Goal: Task Accomplishment & Management: Manage account settings

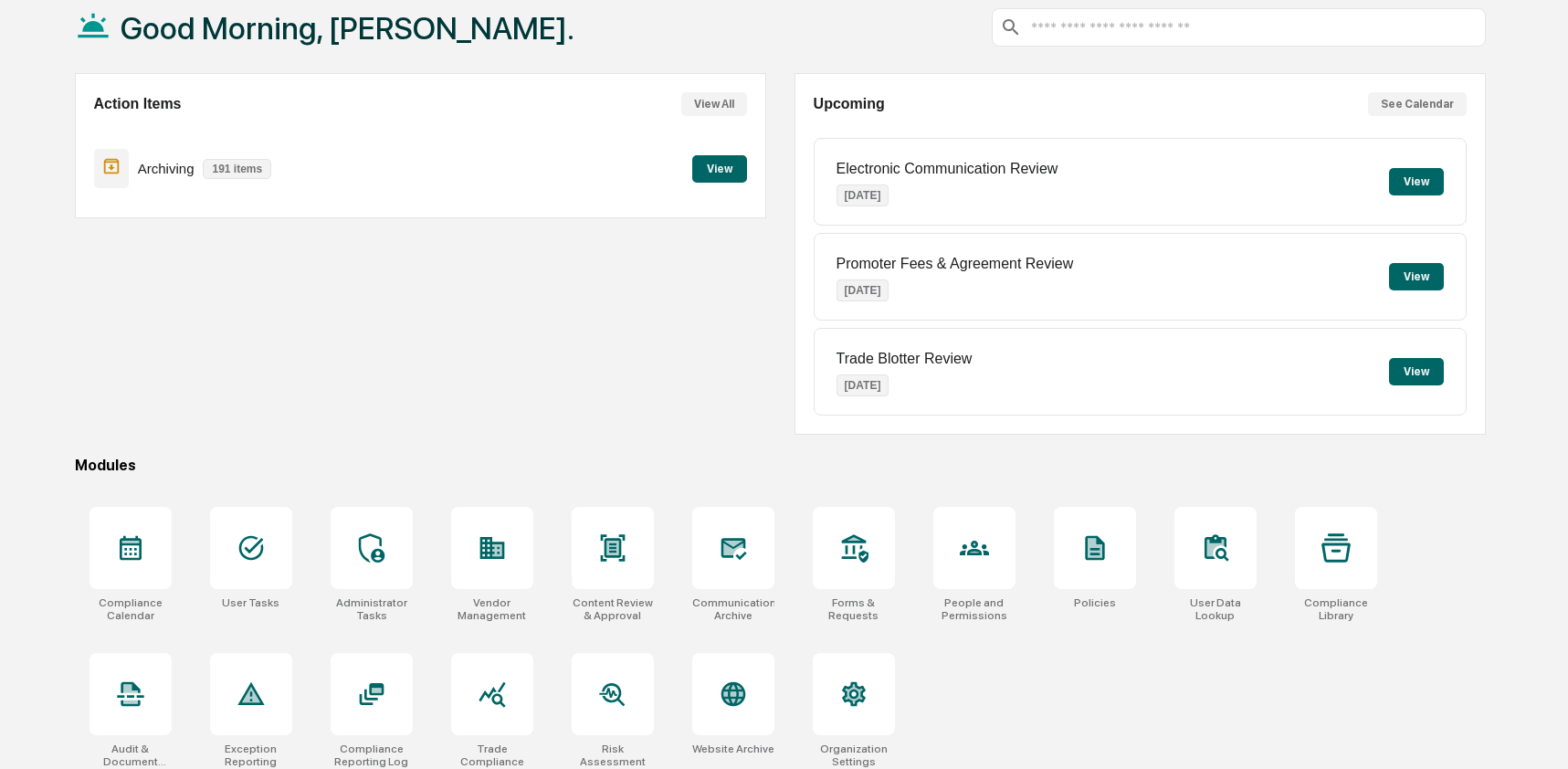
scroll to position [119, 0]
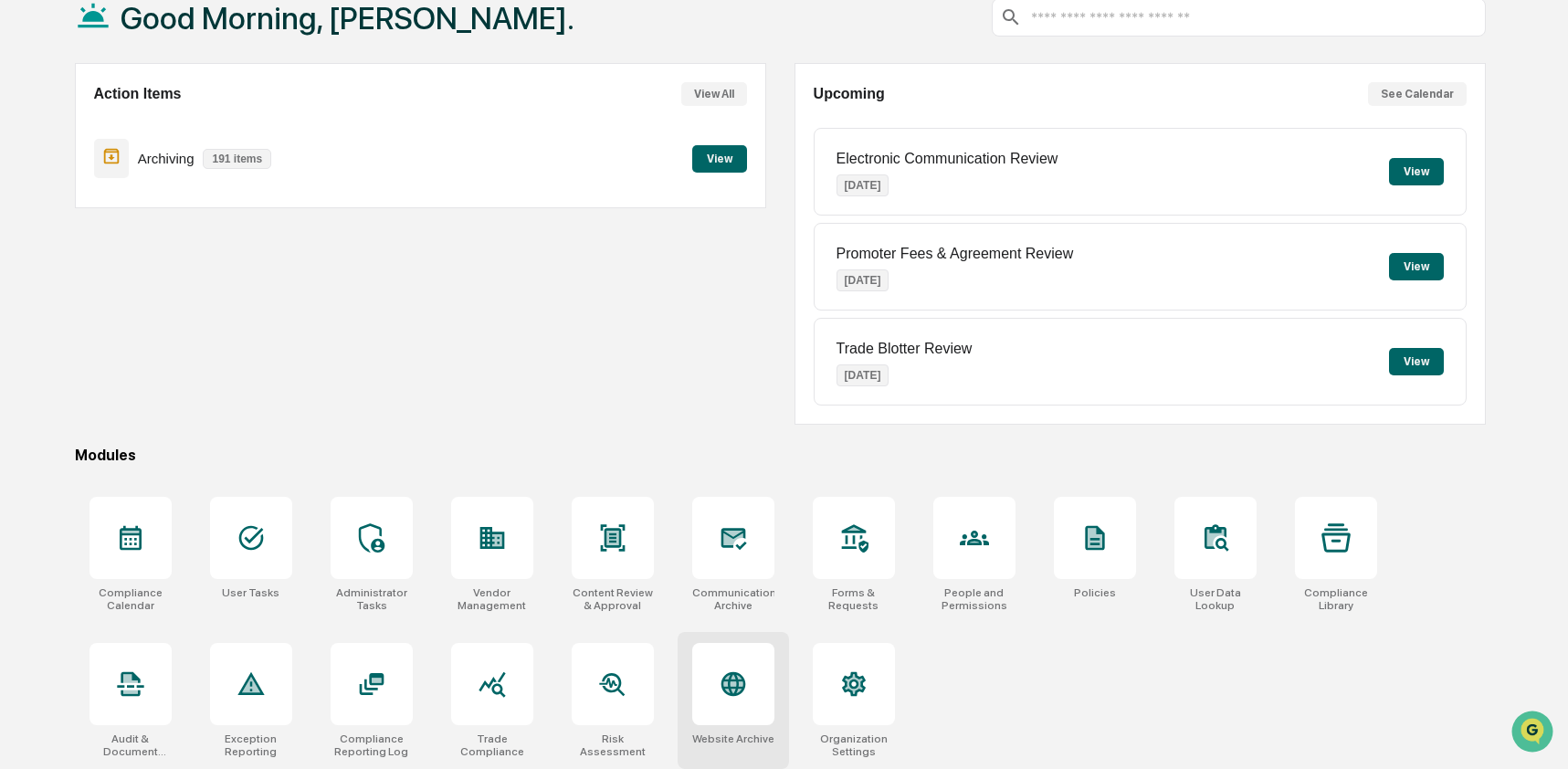
click at [738, 665] on div at bounding box center [733, 684] width 82 height 82
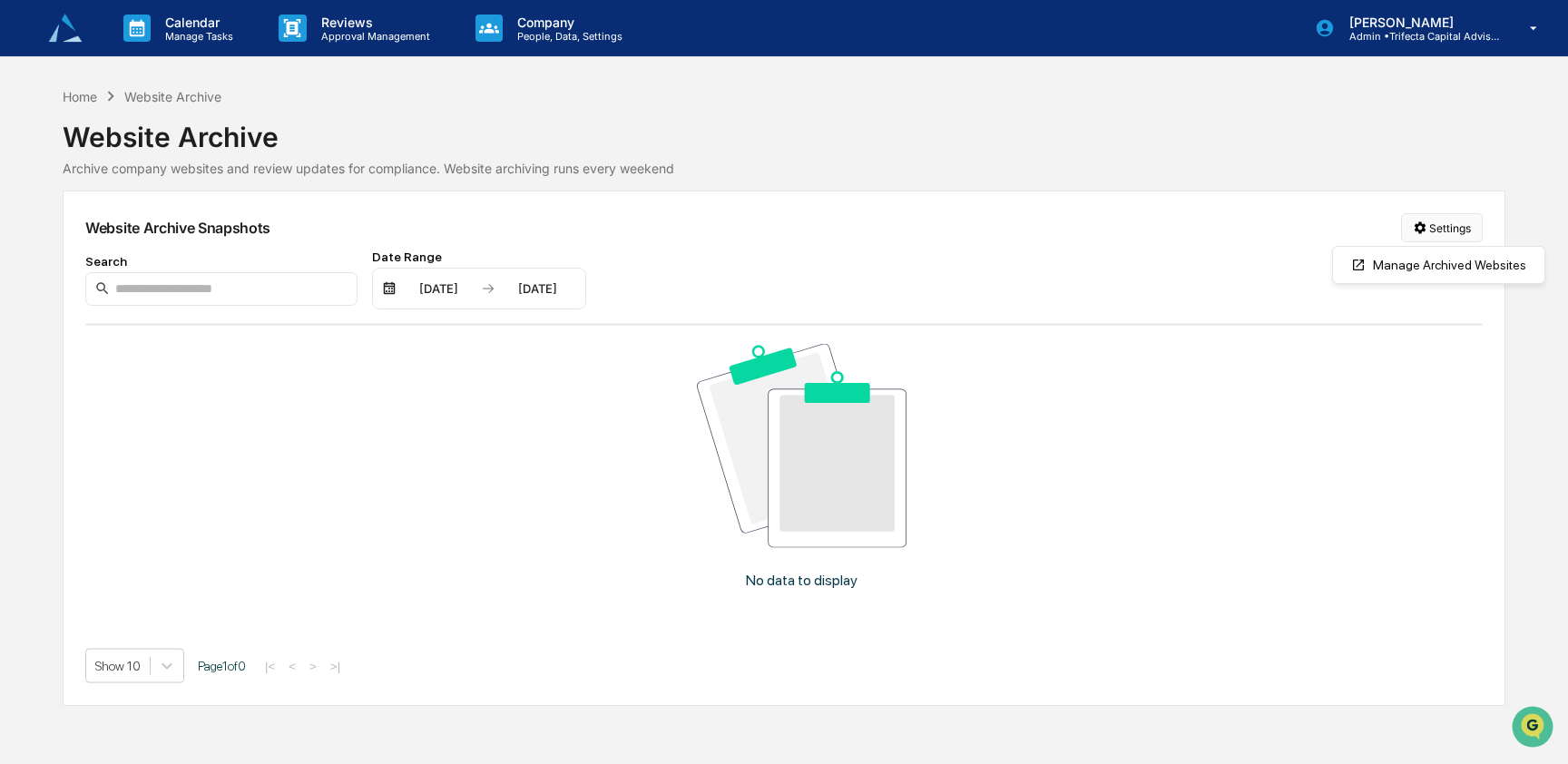
click at [1460, 228] on html "Calendar Manage Tasks Reviews Approval Management Company People, Data, Setting…" at bounding box center [784, 382] width 1568 height 764
click at [1463, 267] on div "Manage Archived Websites" at bounding box center [1438, 264] width 204 height 29
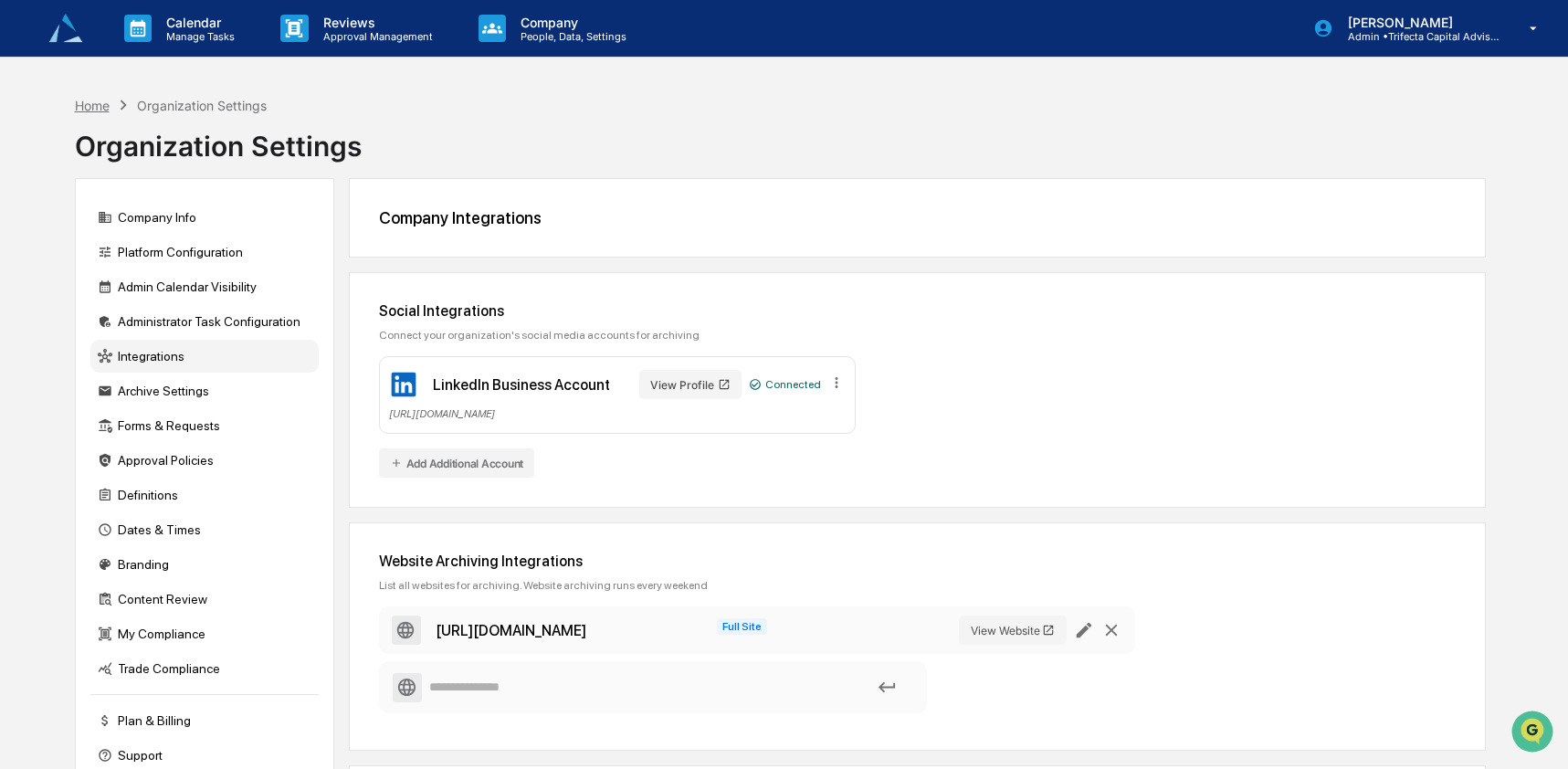
click at [98, 108] on div "Home" at bounding box center [92, 106] width 35 height 16
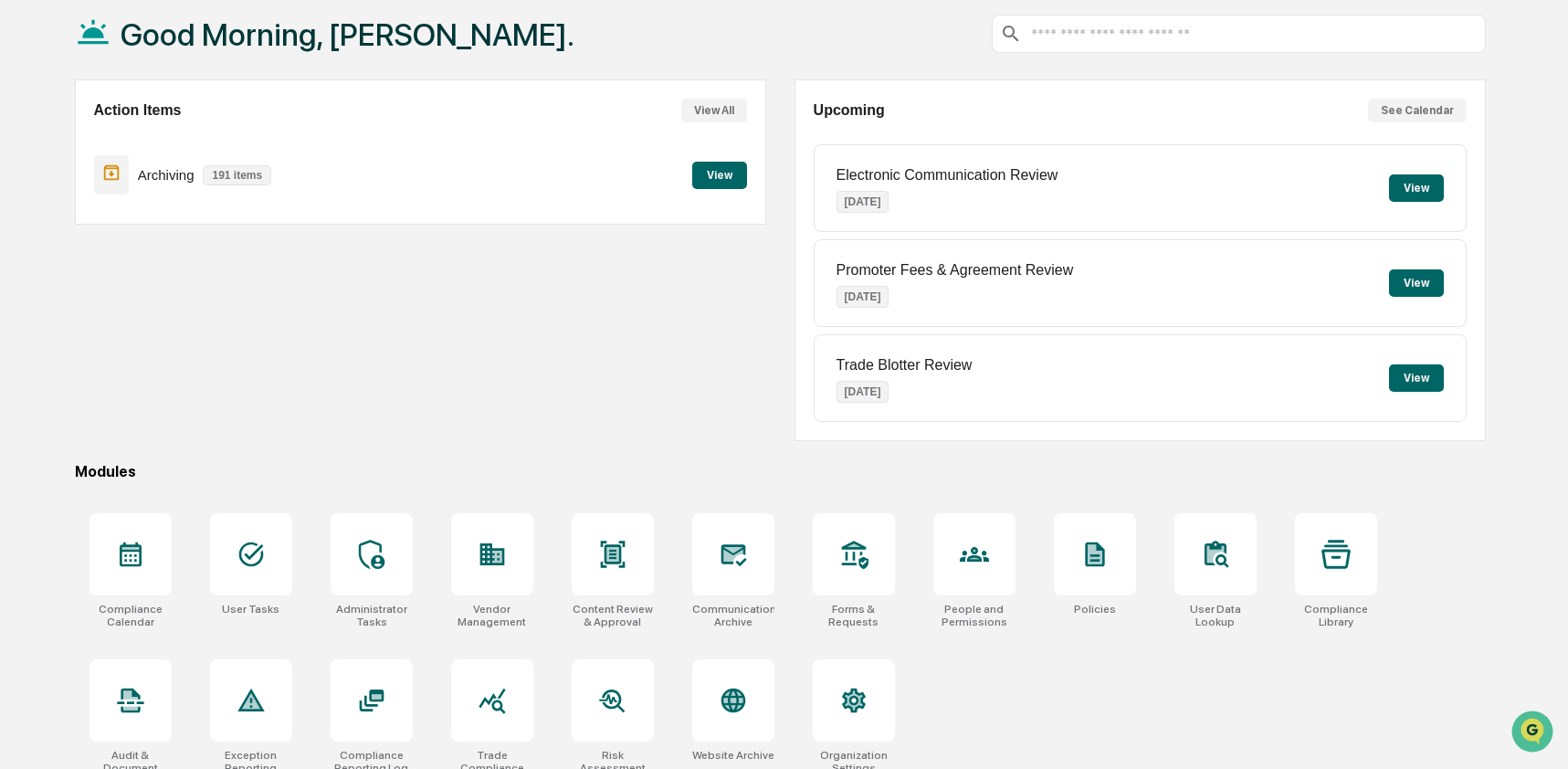
scroll to position [119, 0]
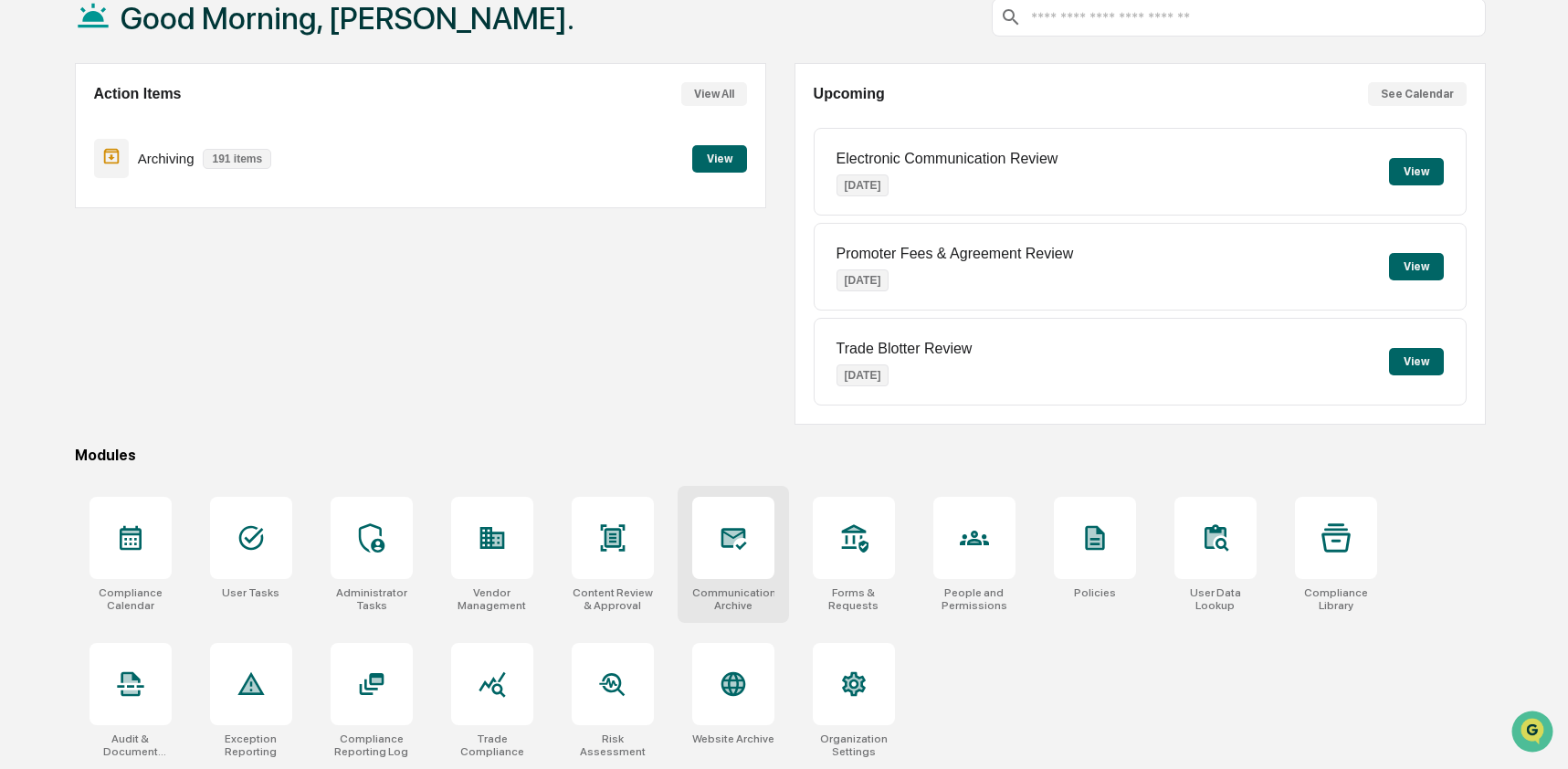
click at [741, 546] on icon at bounding box center [733, 538] width 29 height 29
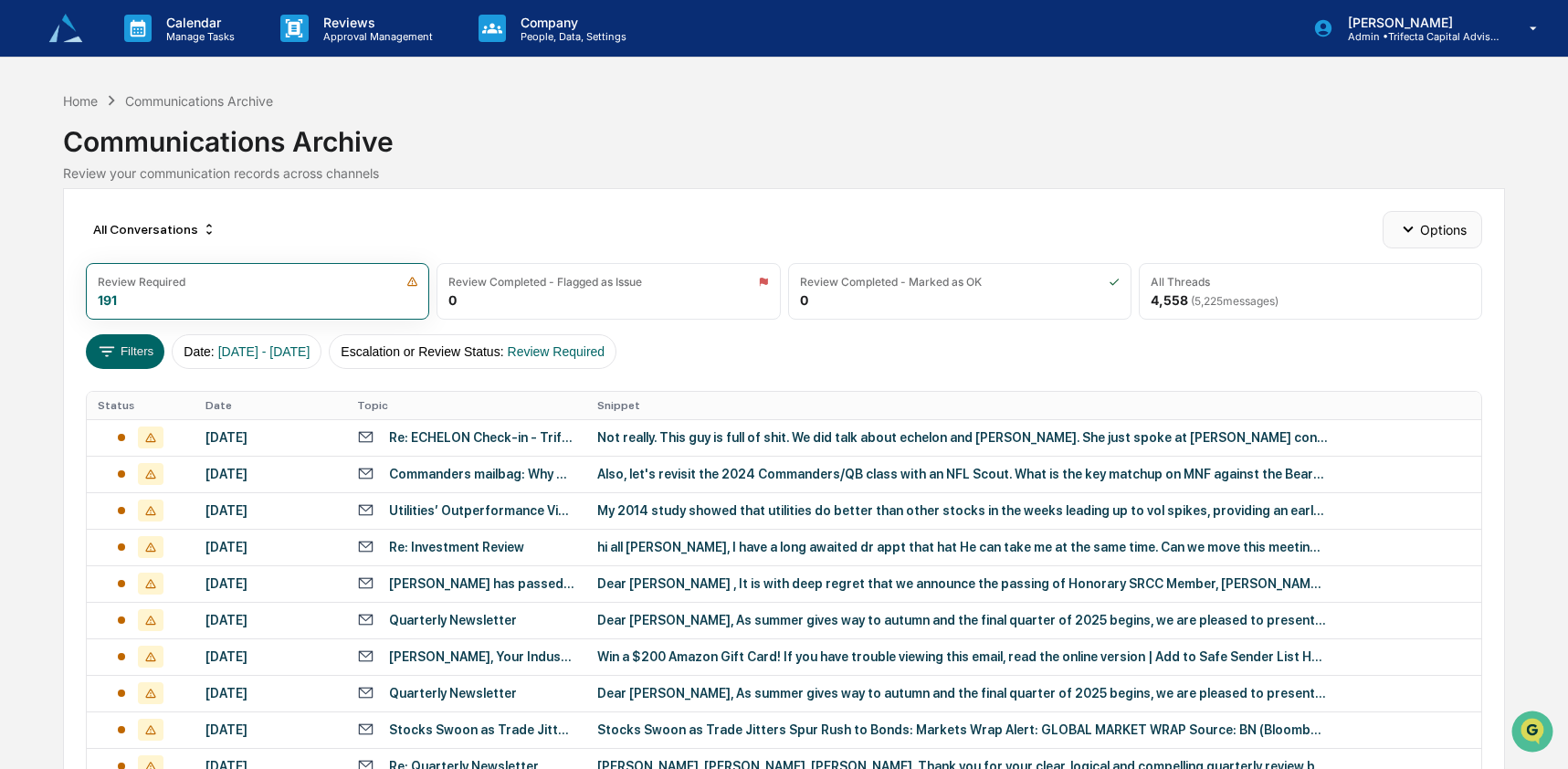
click at [1424, 232] on button "Options" at bounding box center [1432, 229] width 99 height 37
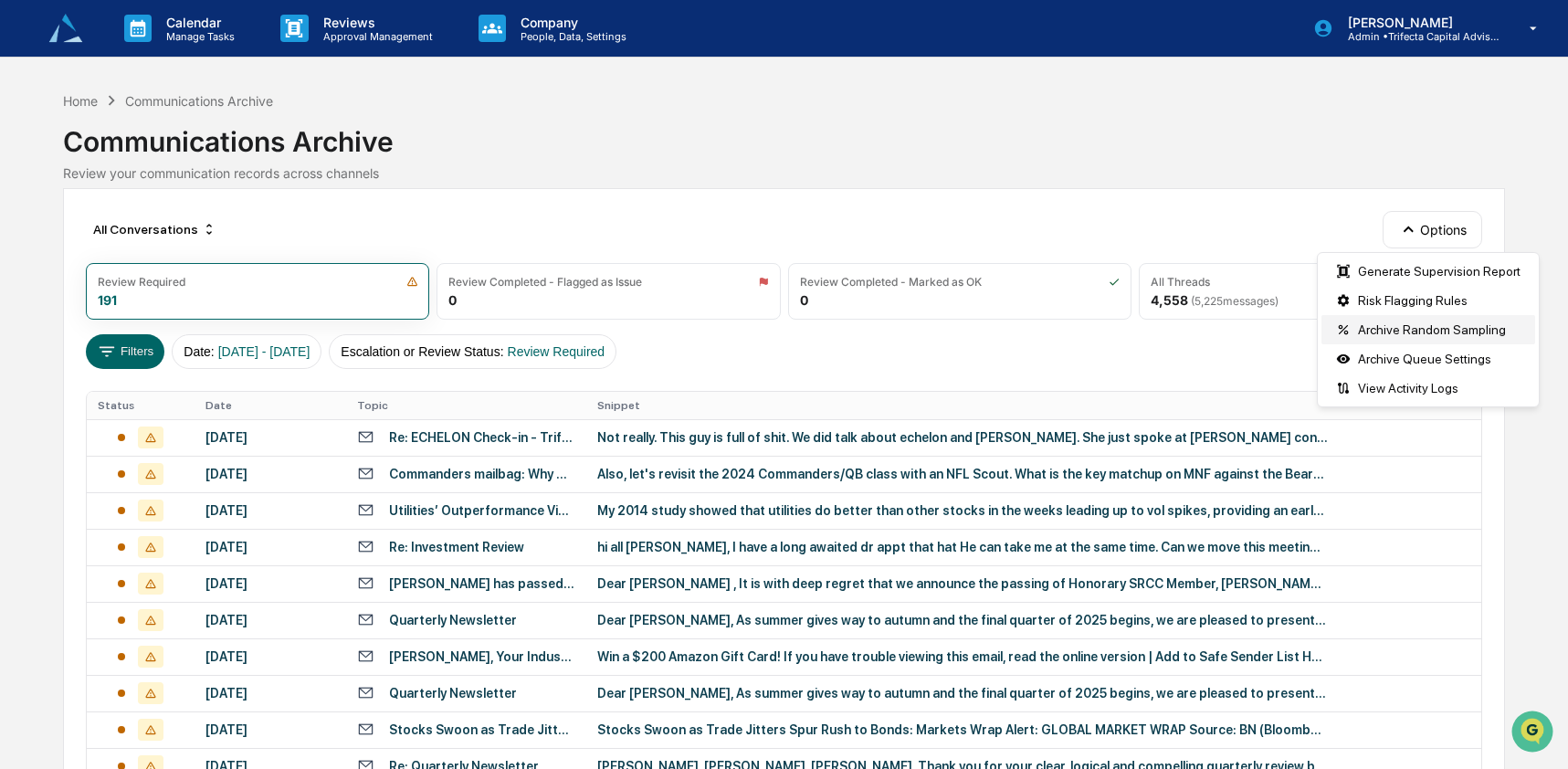
click at [1433, 329] on div "Archive Random Sampling" at bounding box center [1427, 329] width 213 height 29
